Goal: Task Accomplishment & Management: Manage account settings

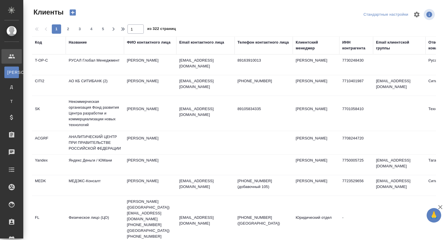
select select "RU"
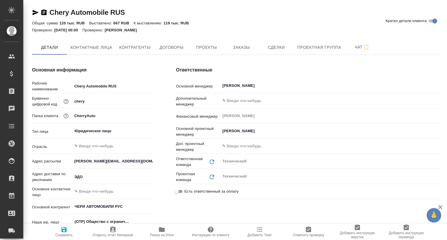
type textarea "x"
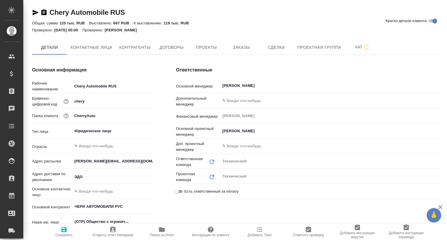
type textarea "x"
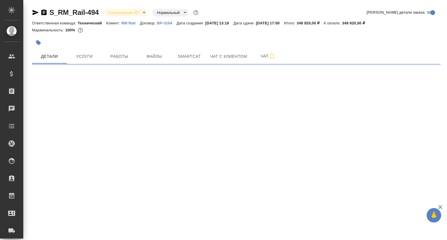
select select "RU"
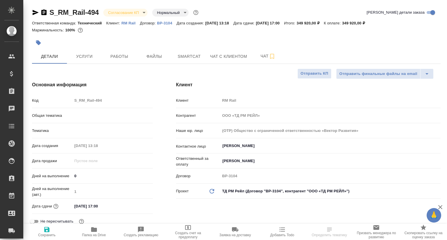
type textarea "x"
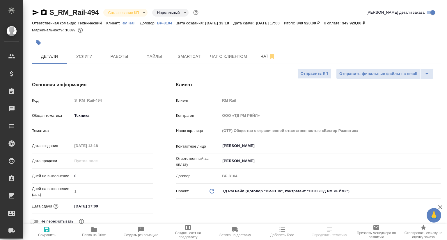
type textarea "x"
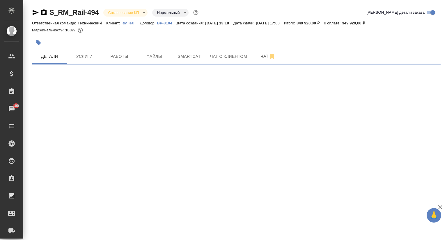
select select "RU"
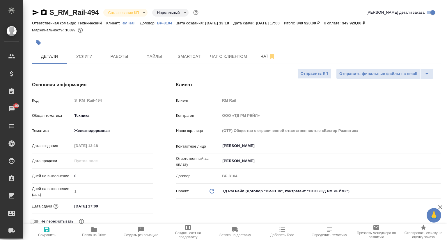
type textarea "x"
